Goal: Task Accomplishment & Management: Use online tool/utility

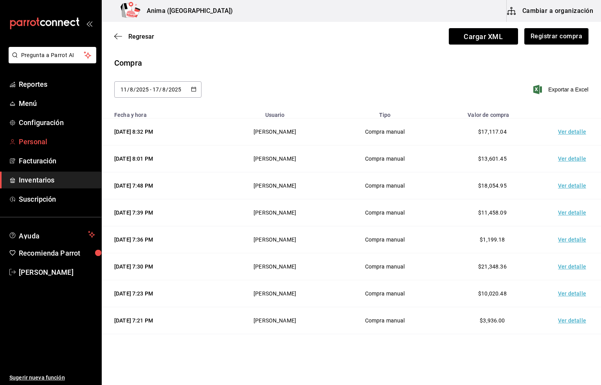
scroll to position [117, 0]
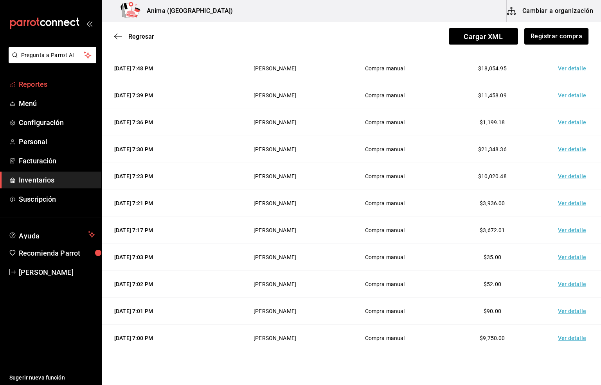
click at [41, 88] on span "Reportes" at bounding box center [57, 84] width 76 height 11
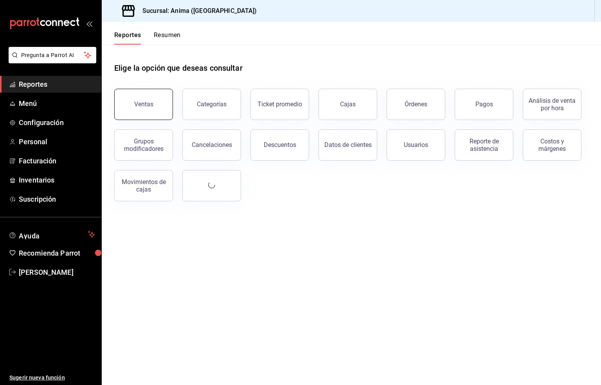
click at [152, 106] on div "Ventas" at bounding box center [143, 104] width 19 height 7
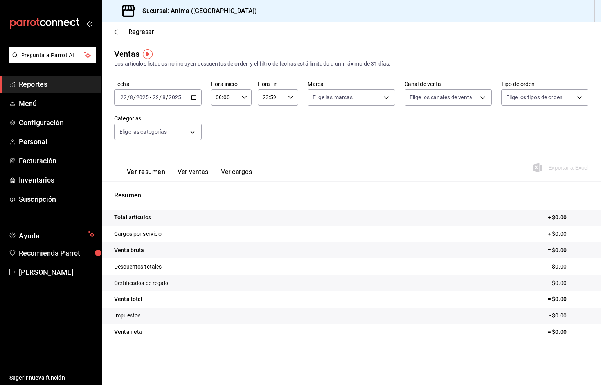
click at [169, 98] on input "2025" at bounding box center [174, 97] width 13 height 6
click at [168, 194] on span "Rango de fechas" at bounding box center [151, 191] width 61 height 8
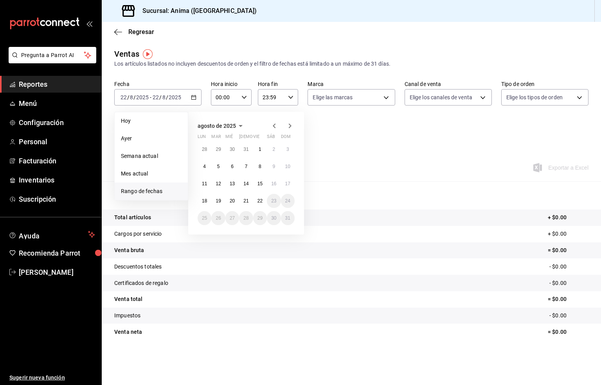
click at [366, 173] on div "Ver resumen Ver ventas Ver cargos Exportar a Excel" at bounding box center [351, 165] width 499 height 32
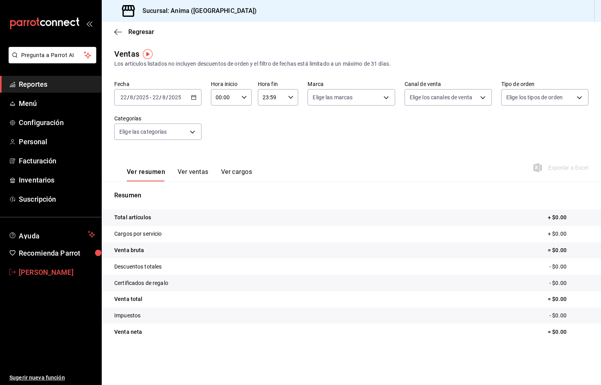
click at [47, 276] on span "[PERSON_NAME]" at bounding box center [57, 272] width 76 height 11
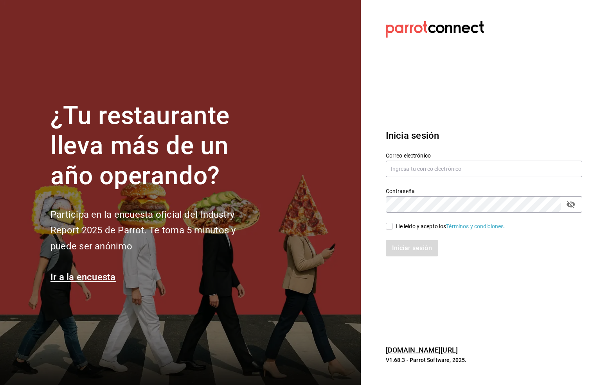
click at [120, 105] on h1 "¿Tu restaurante lleva más de un año operando?" at bounding box center [155, 146] width 211 height 90
